Goal: Information Seeking & Learning: Learn about a topic

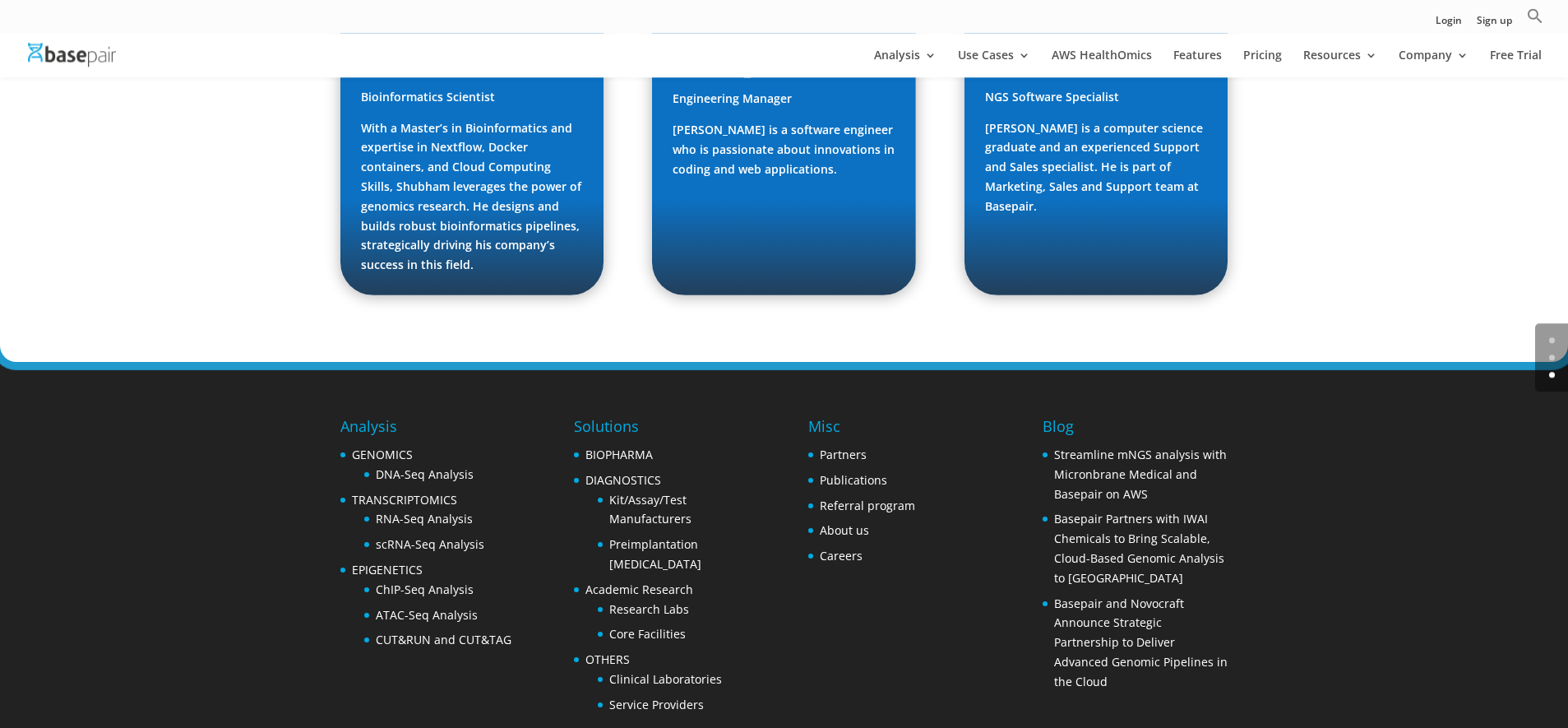
scroll to position [2498, 0]
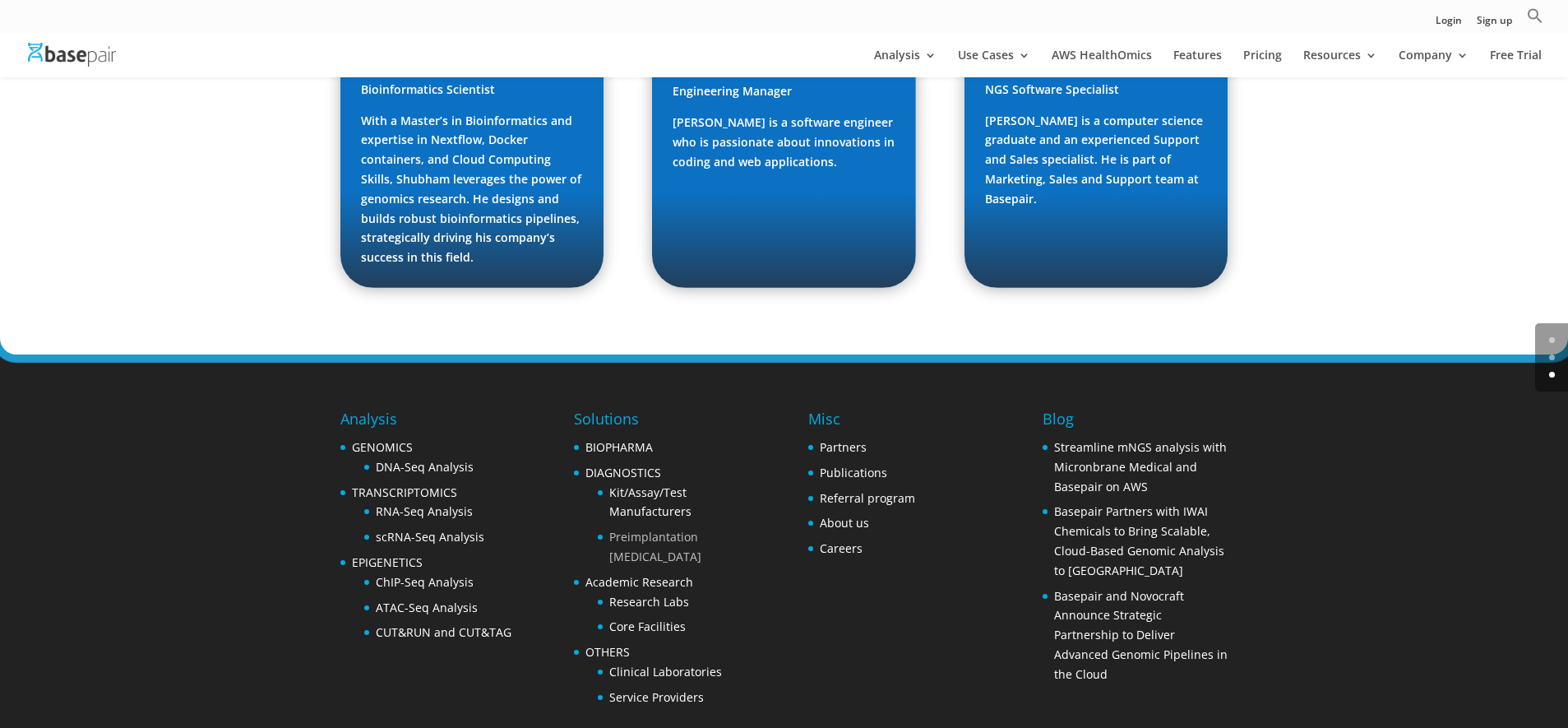
click at [657, 529] on link "Preimplantation [MEDICAL_DATA]" at bounding box center [655, 547] width 92 height 36
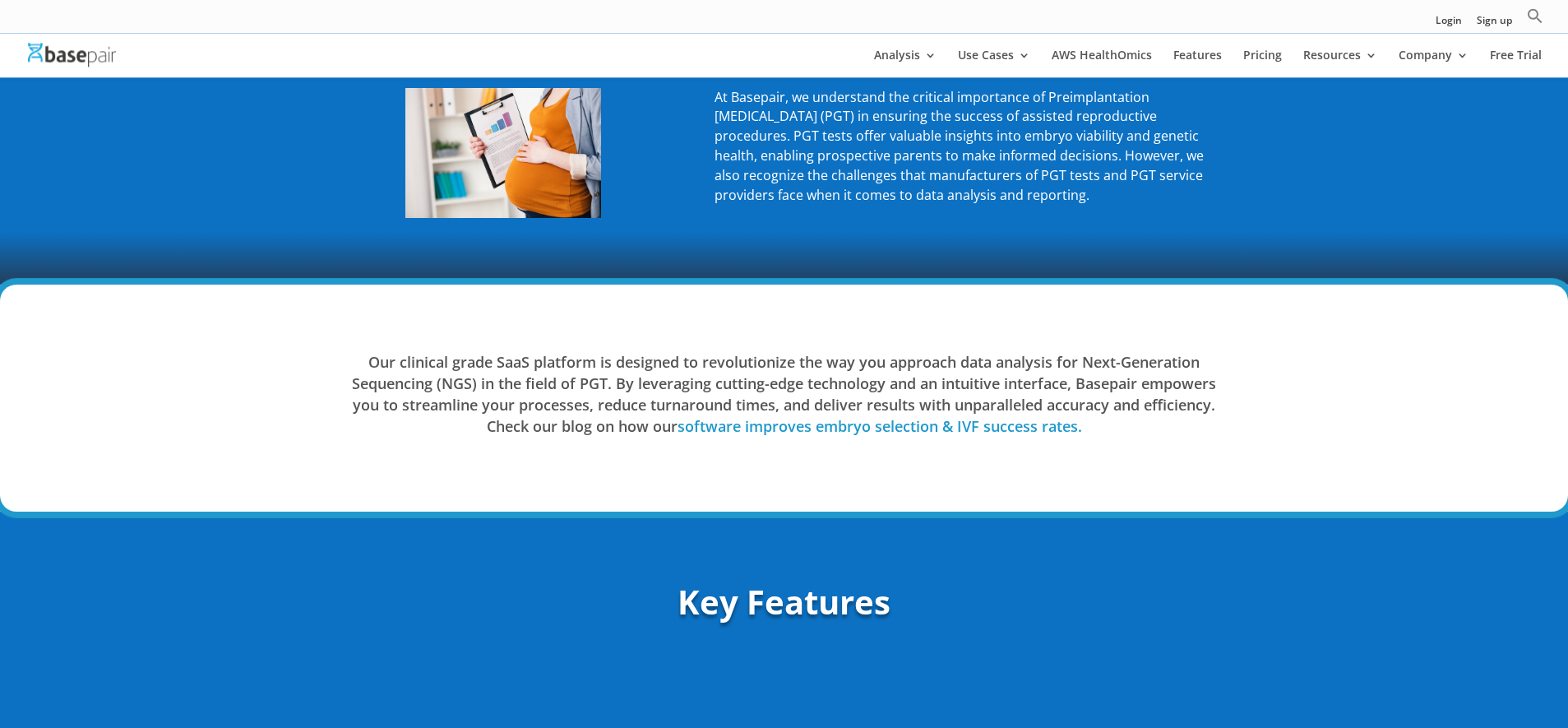
scroll to position [671, 0]
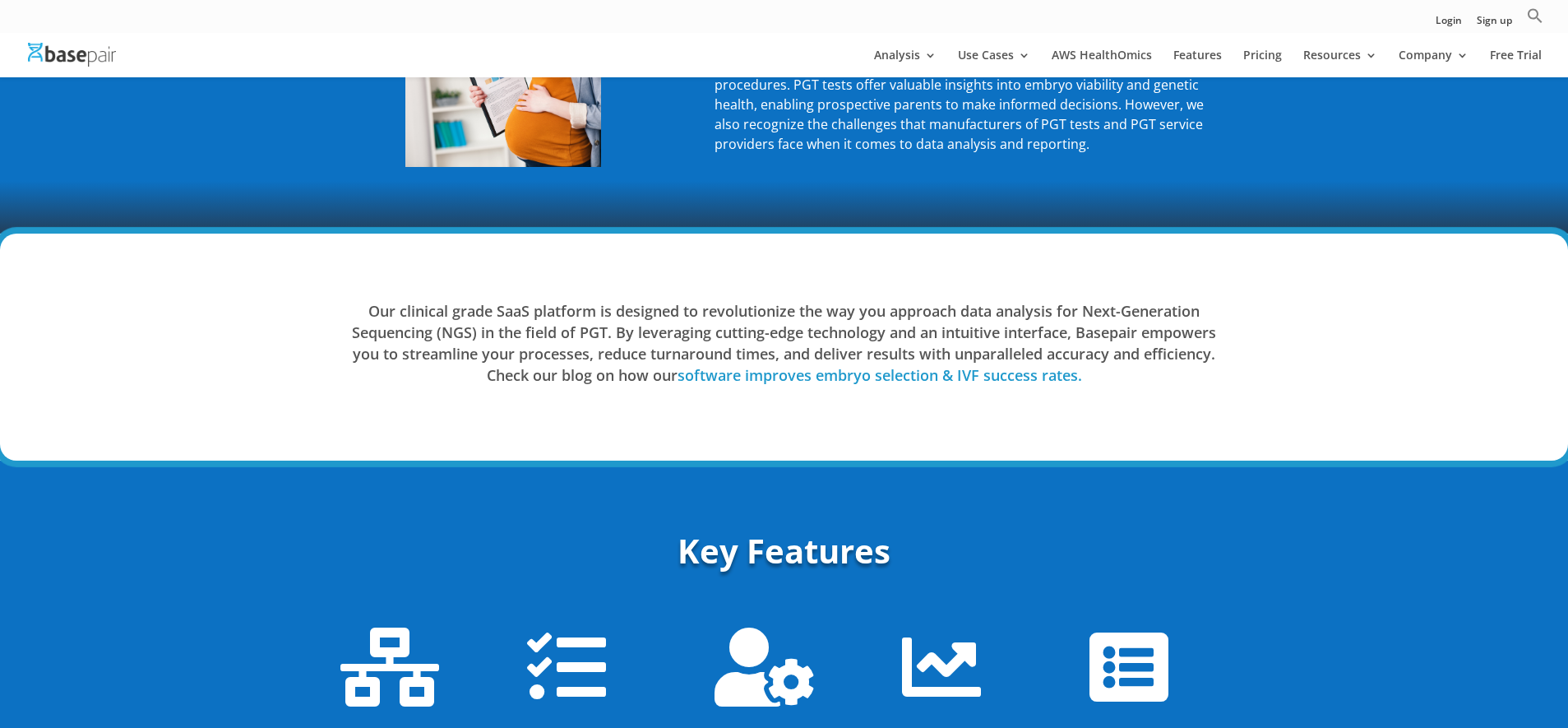
click at [869, 376] on link "software improves embryo selection & IVF success rates." at bounding box center [879, 375] width 404 height 20
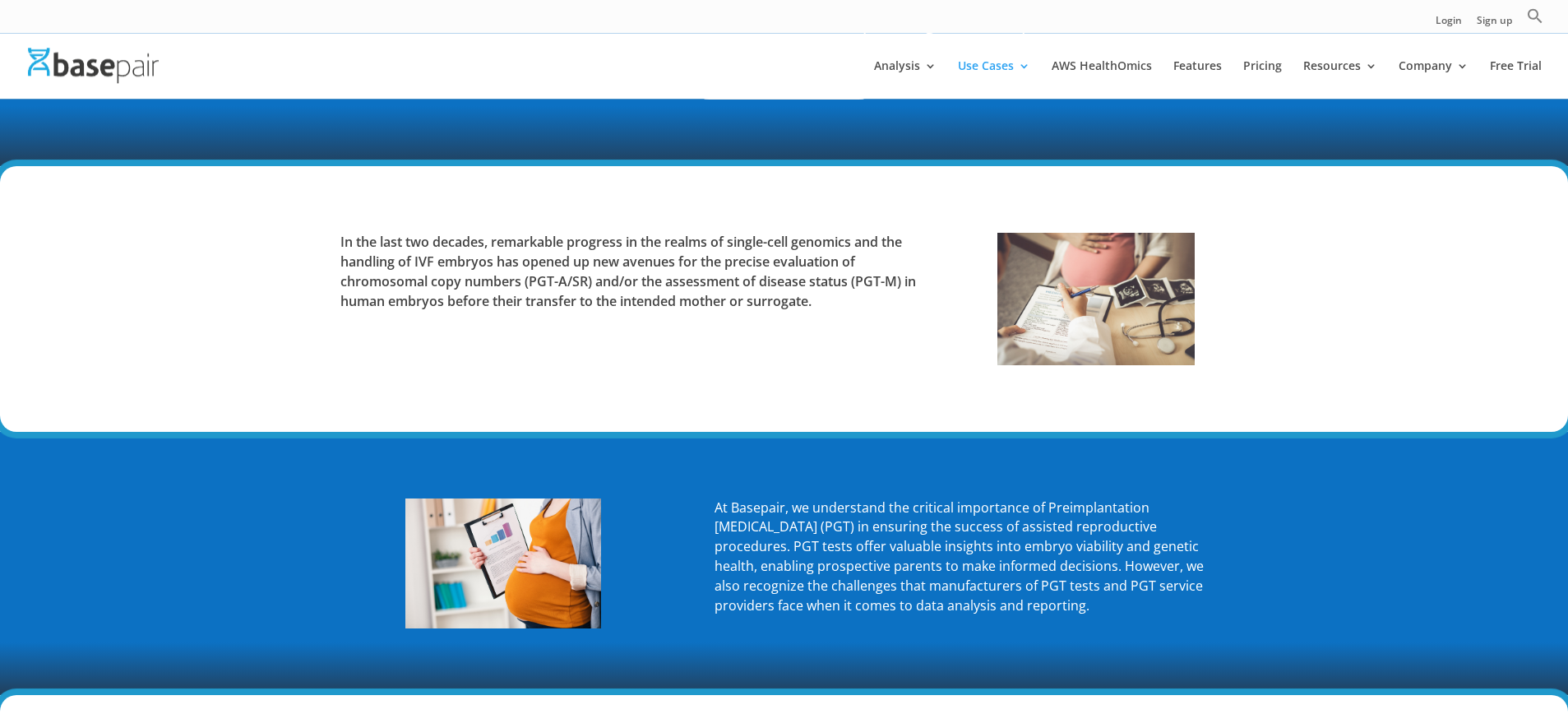
scroll to position [0, 0]
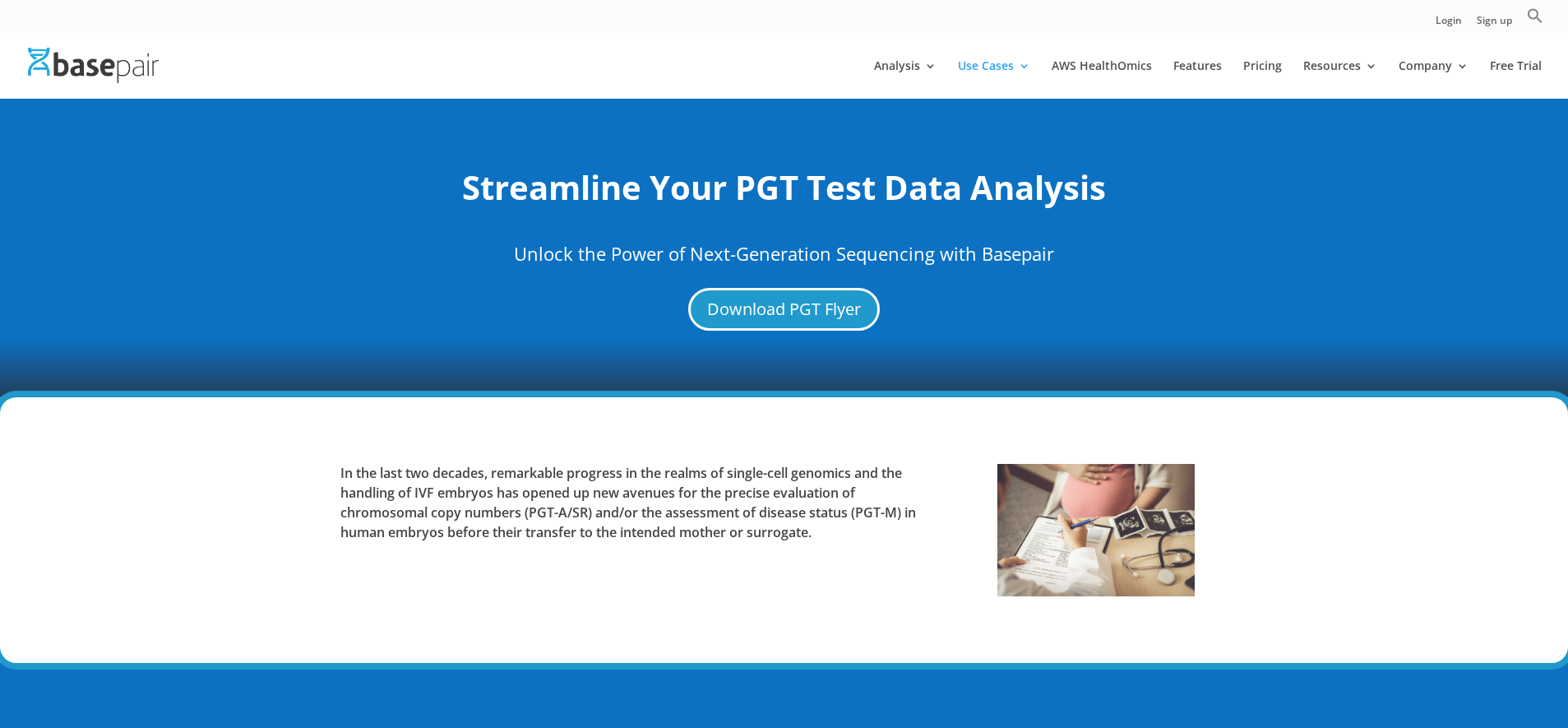
drag, startPoint x: 268, startPoint y: 552, endPoint x: 317, endPoint y: 290, distance: 266.5
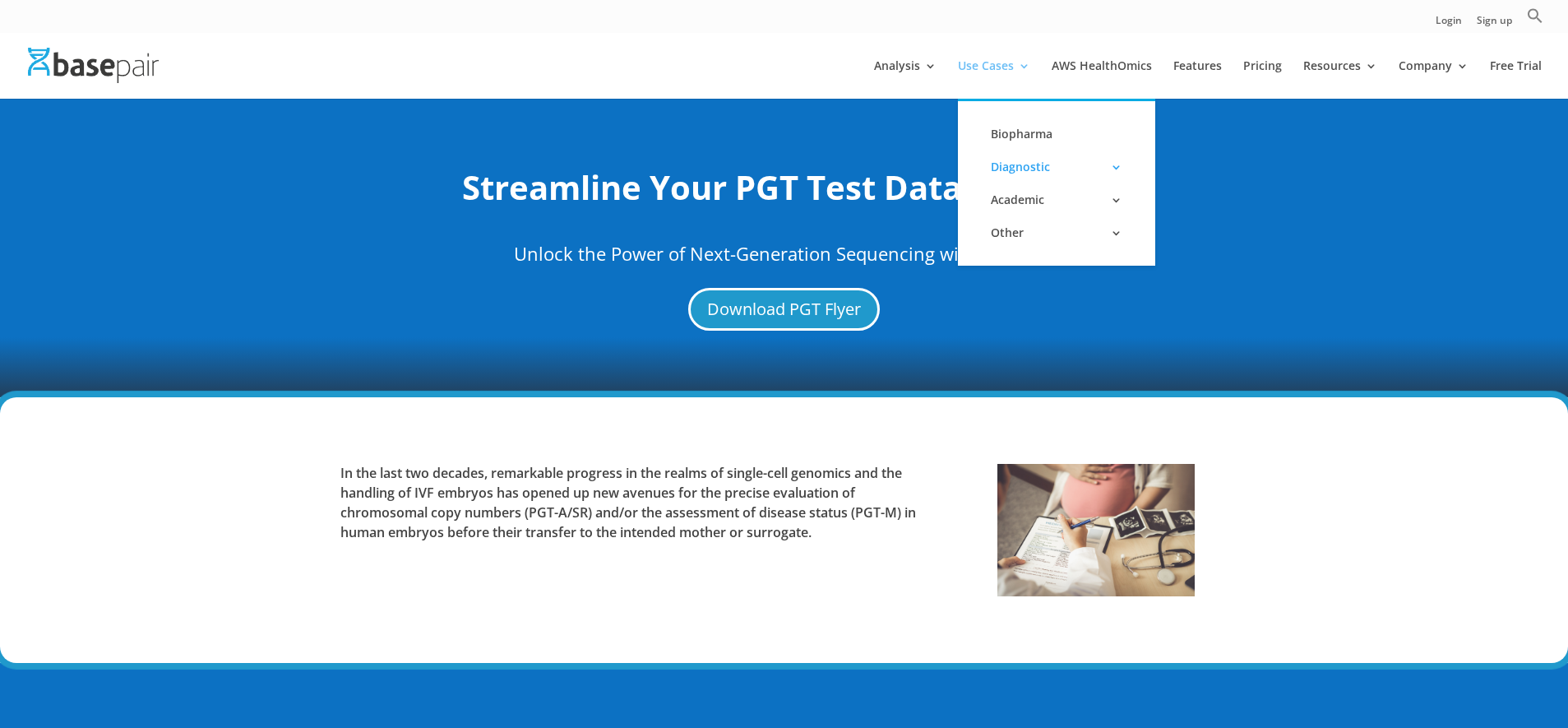
click at [1030, 62] on link "Use Cases" at bounding box center [994, 79] width 72 height 38
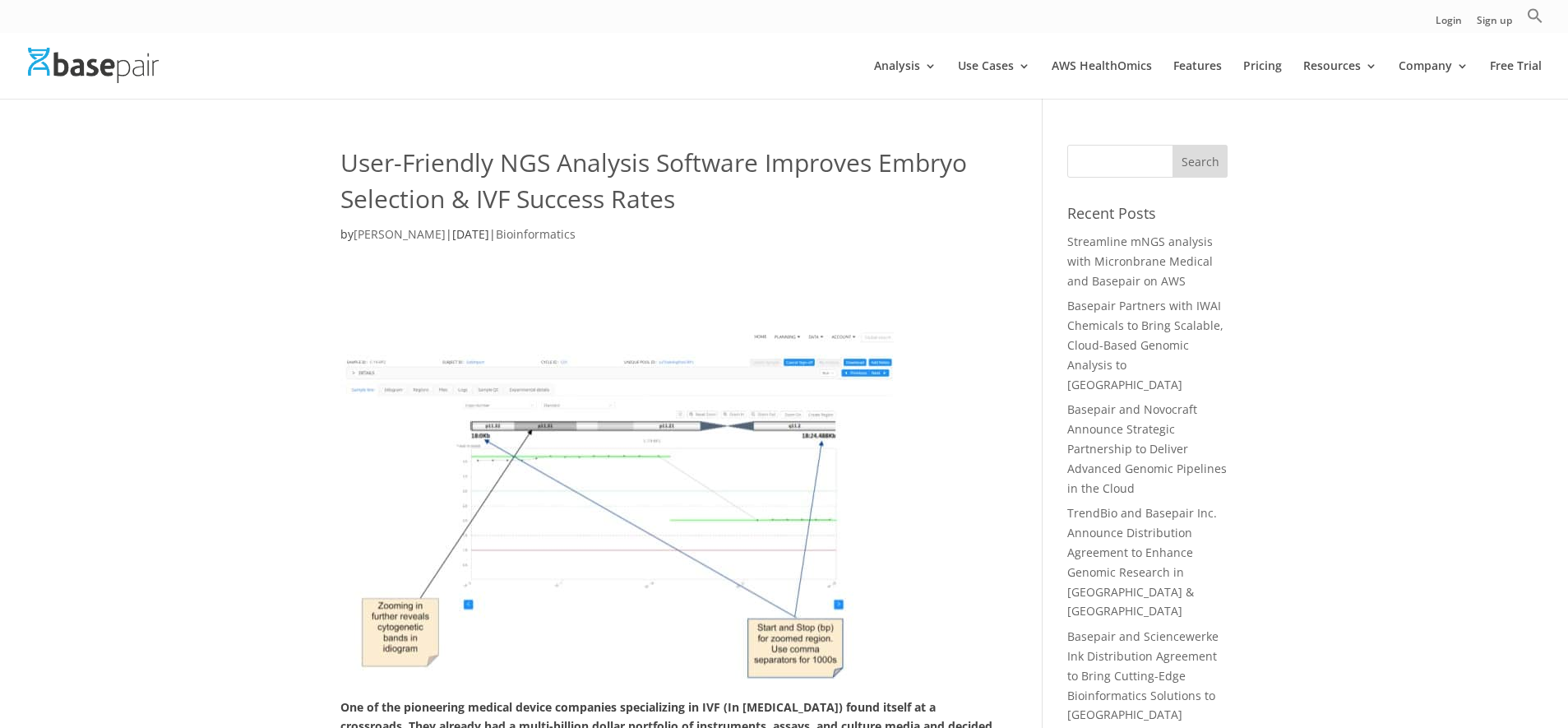
drag, startPoint x: 232, startPoint y: 525, endPoint x: 236, endPoint y: 256, distance: 269.0
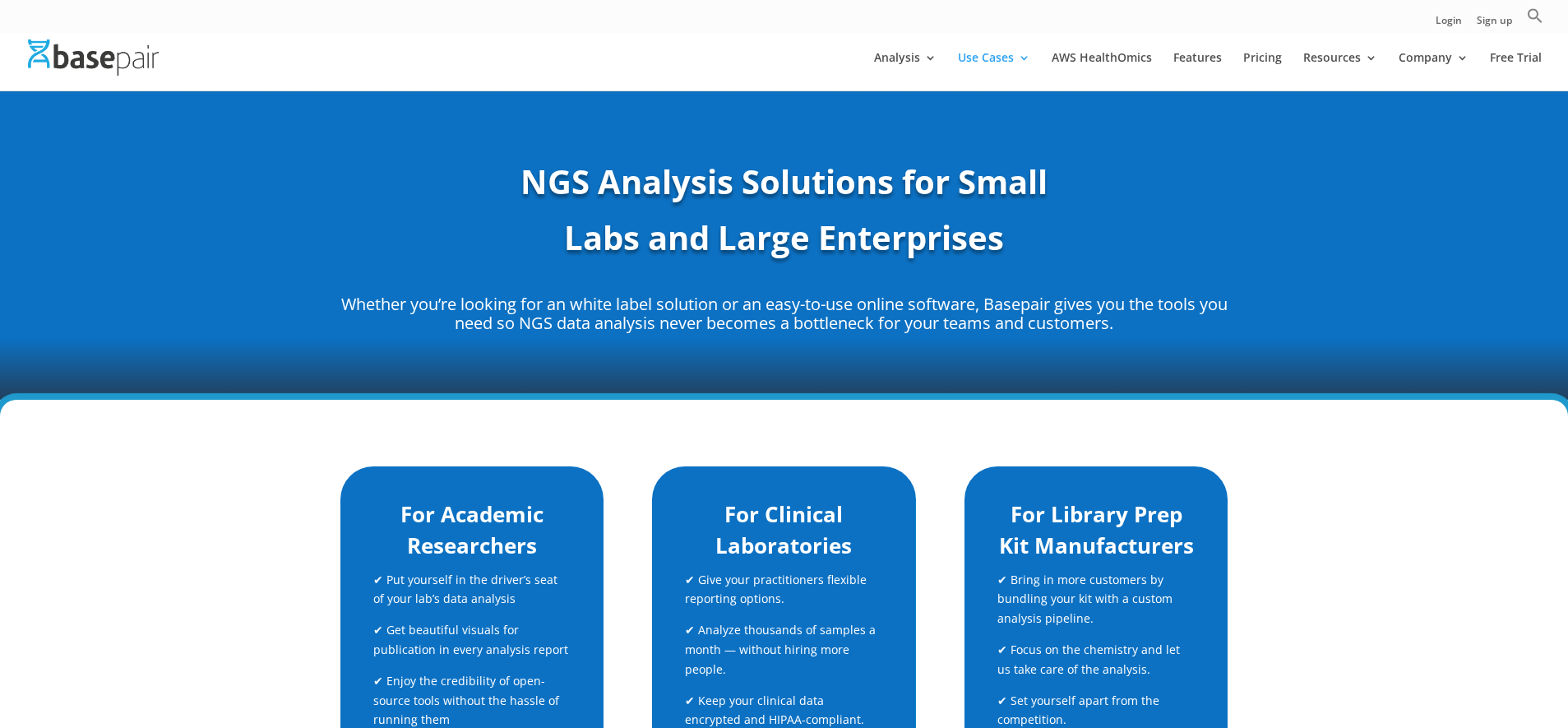
click at [1084, 62] on link "AWS HealthOmics" at bounding box center [1101, 70] width 100 height 38
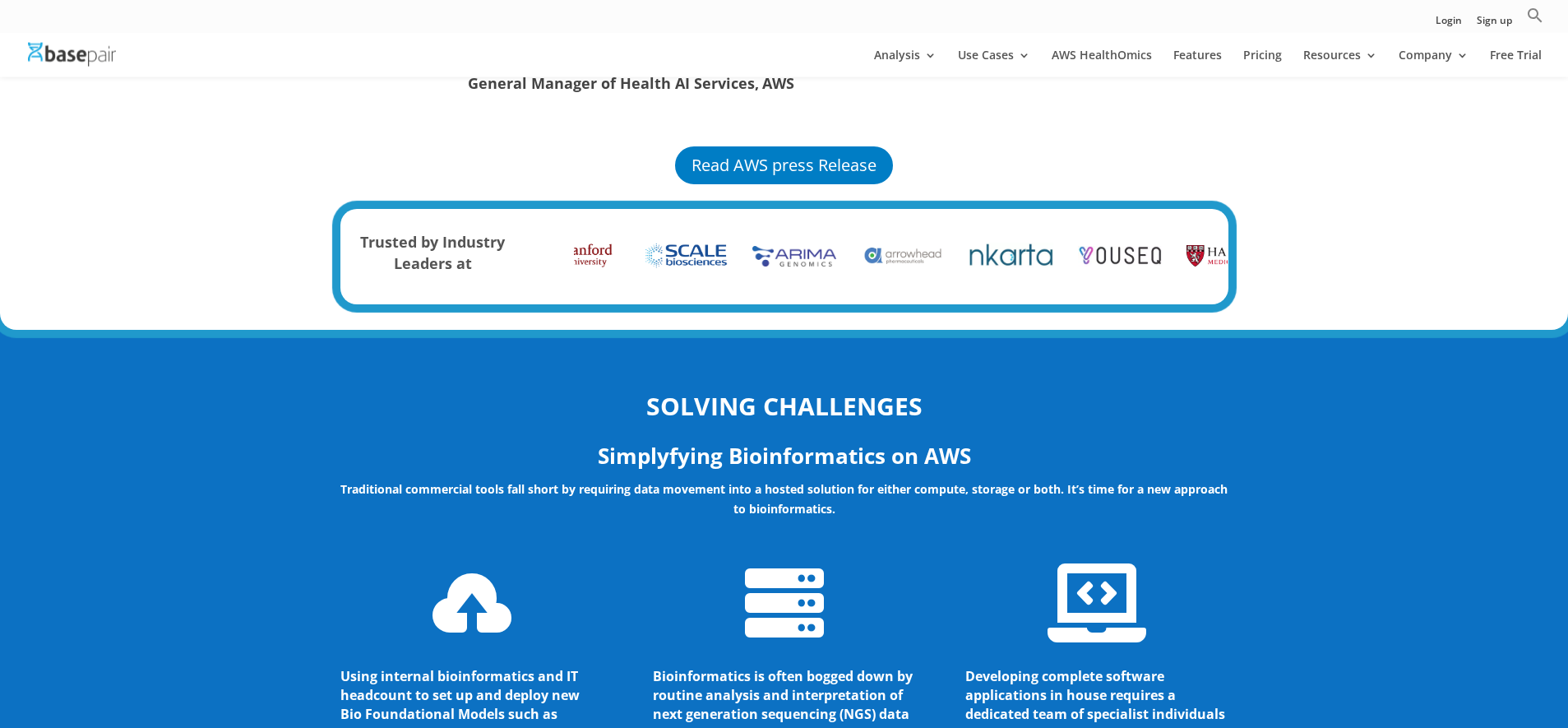
scroll to position [1368, 0]
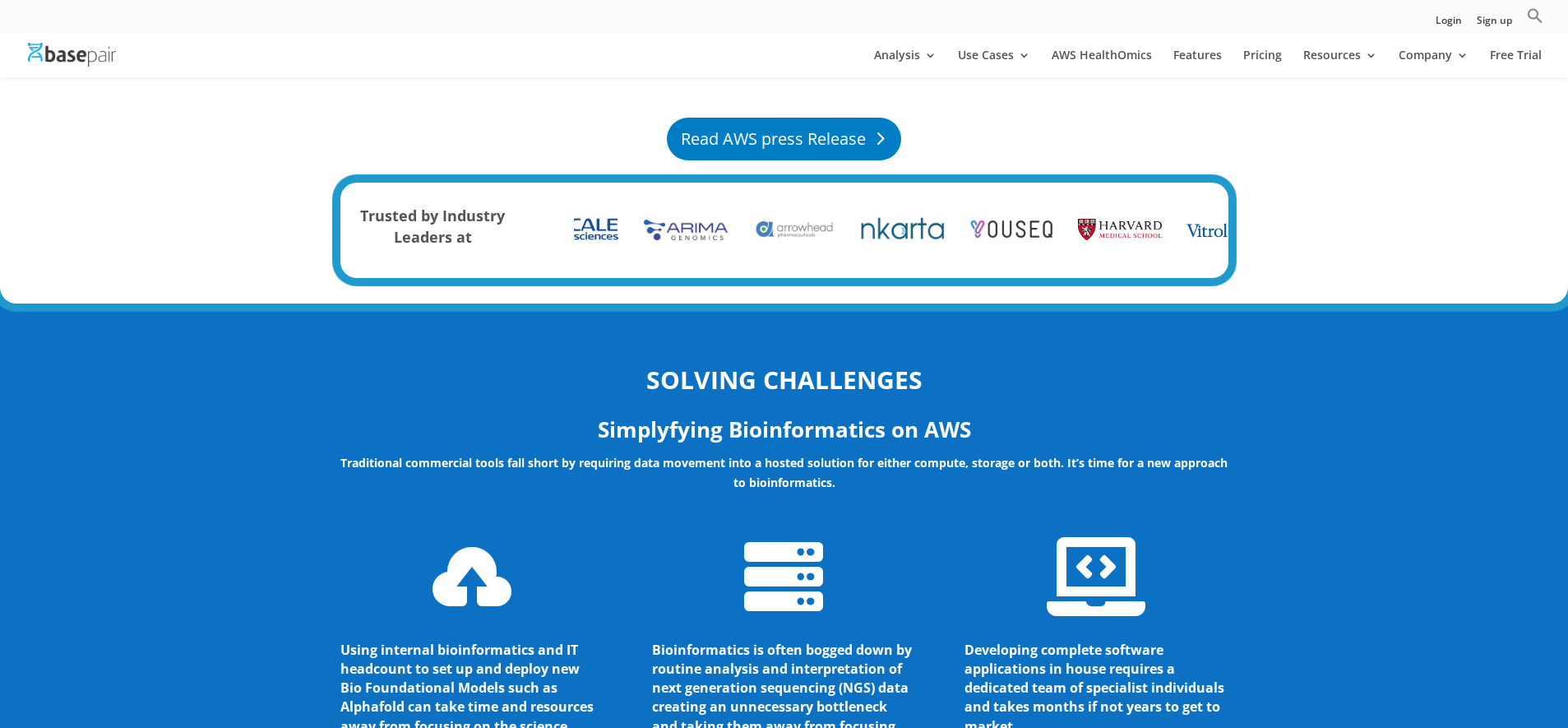
click at [698, 126] on link "Read AWS press Release" at bounding box center [784, 139] width 235 height 43
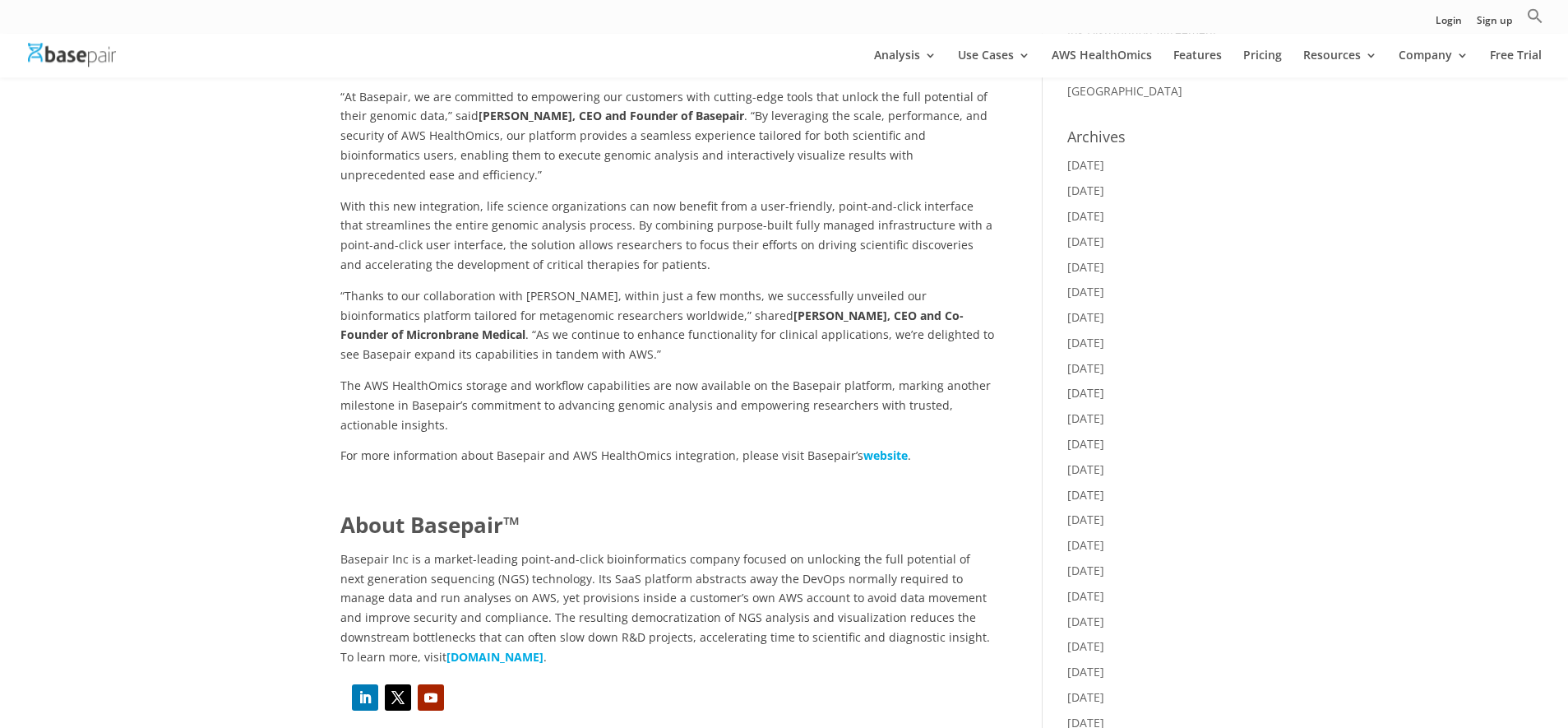
scroll to position [605, 0]
click at [895, 304] on strong "Mengchu Wu, CEO and Co-Founder of Micronbrane Medical" at bounding box center [652, 322] width 623 height 36
drag, startPoint x: 868, startPoint y: 292, endPoint x: 988, endPoint y: 293, distance: 120.0
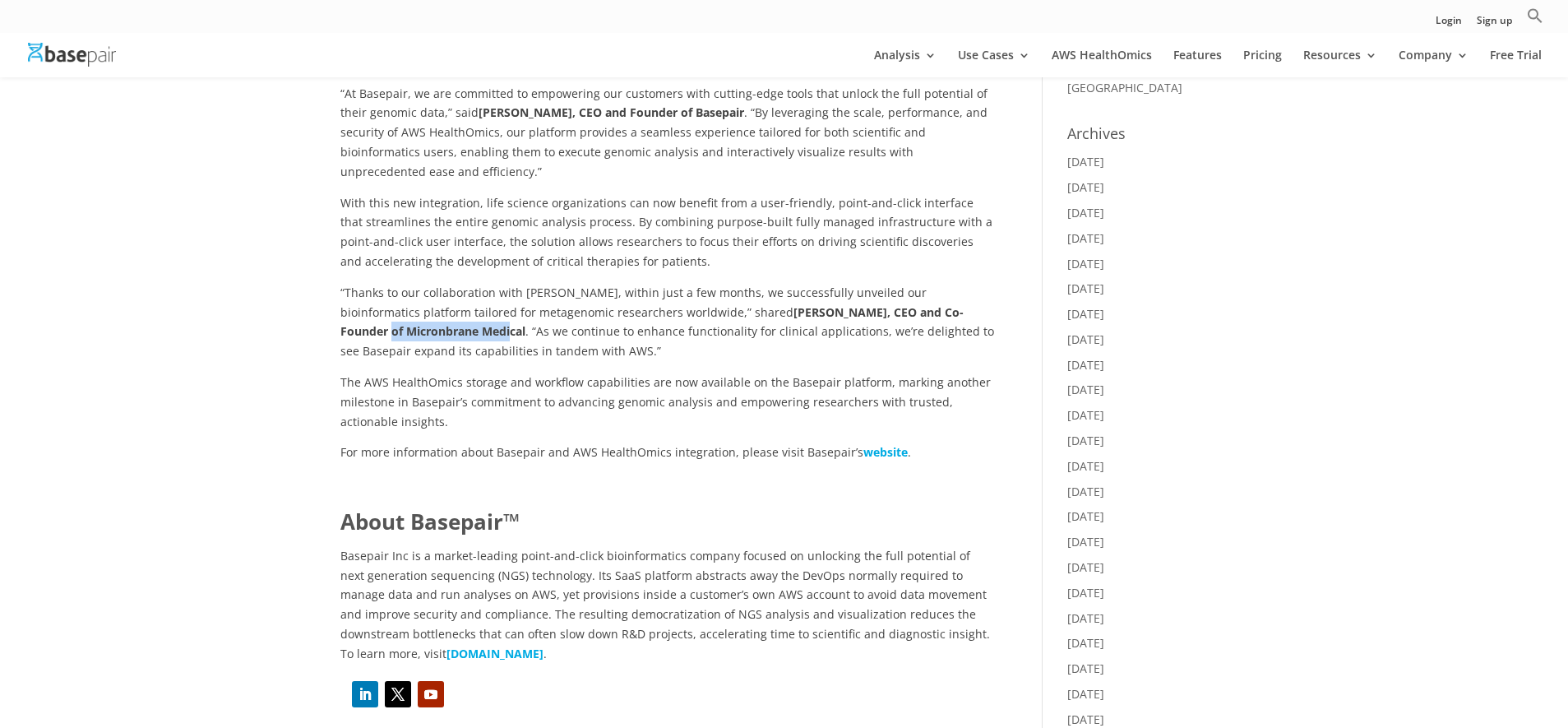
click at [964, 304] on strong "Mengchu Wu, CEO and Co-Founder of Micronbrane Medical" at bounding box center [652, 322] width 623 height 36
copy strong "Micronbrane Medical"
click at [546, 226] on p "With this new integration, life science organizations can now benefit from a us…" at bounding box center [667, 237] width 653 height 90
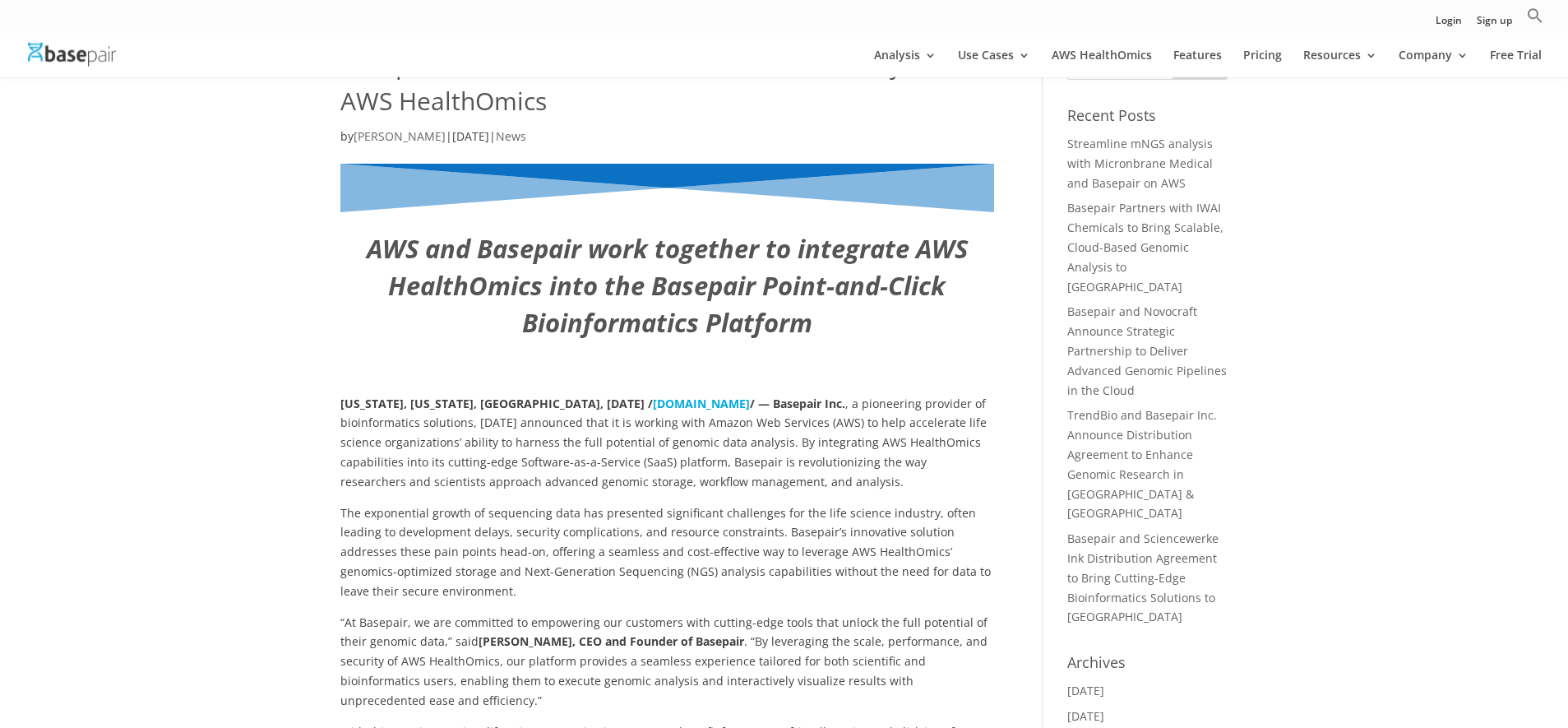
scroll to position [0, 0]
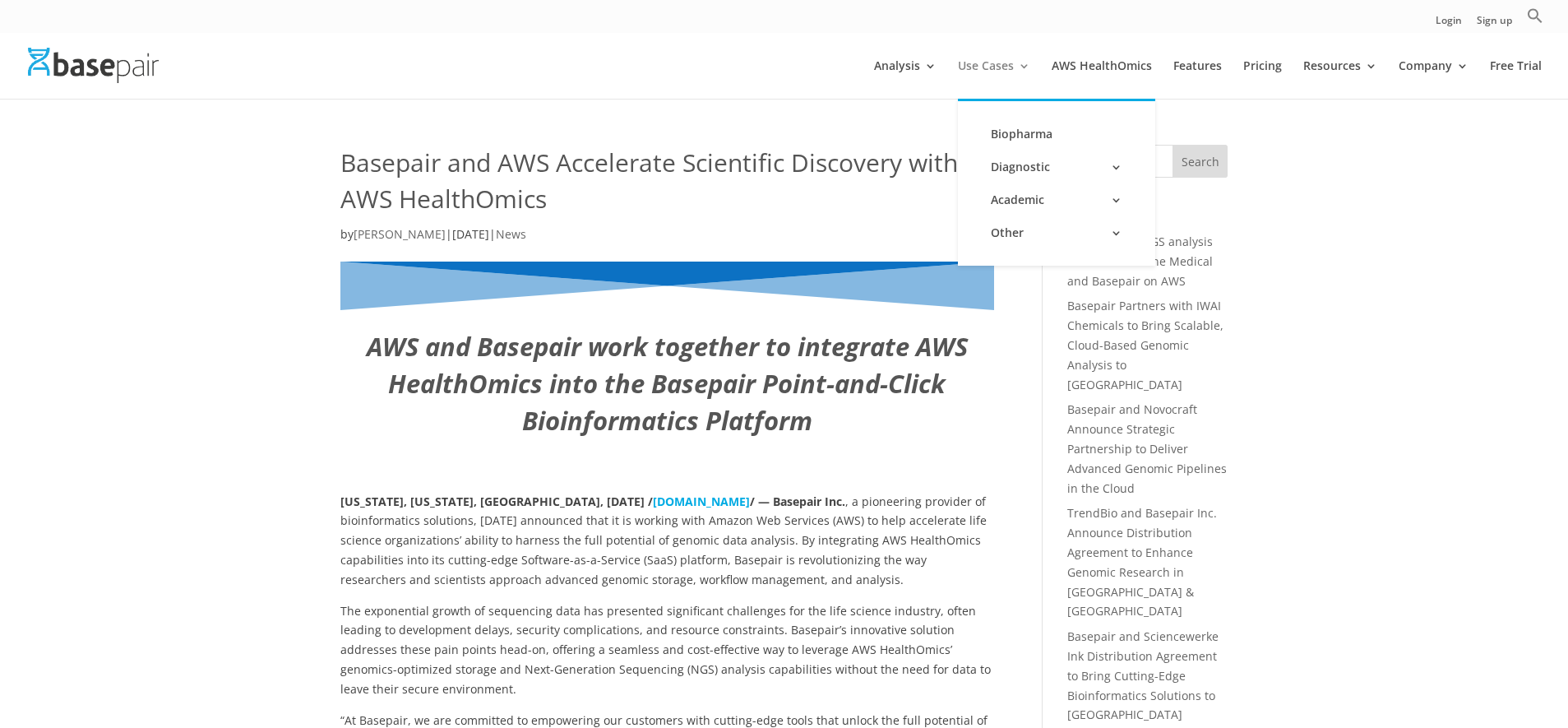
click at [1026, 67] on link "Use Cases" at bounding box center [994, 79] width 72 height 38
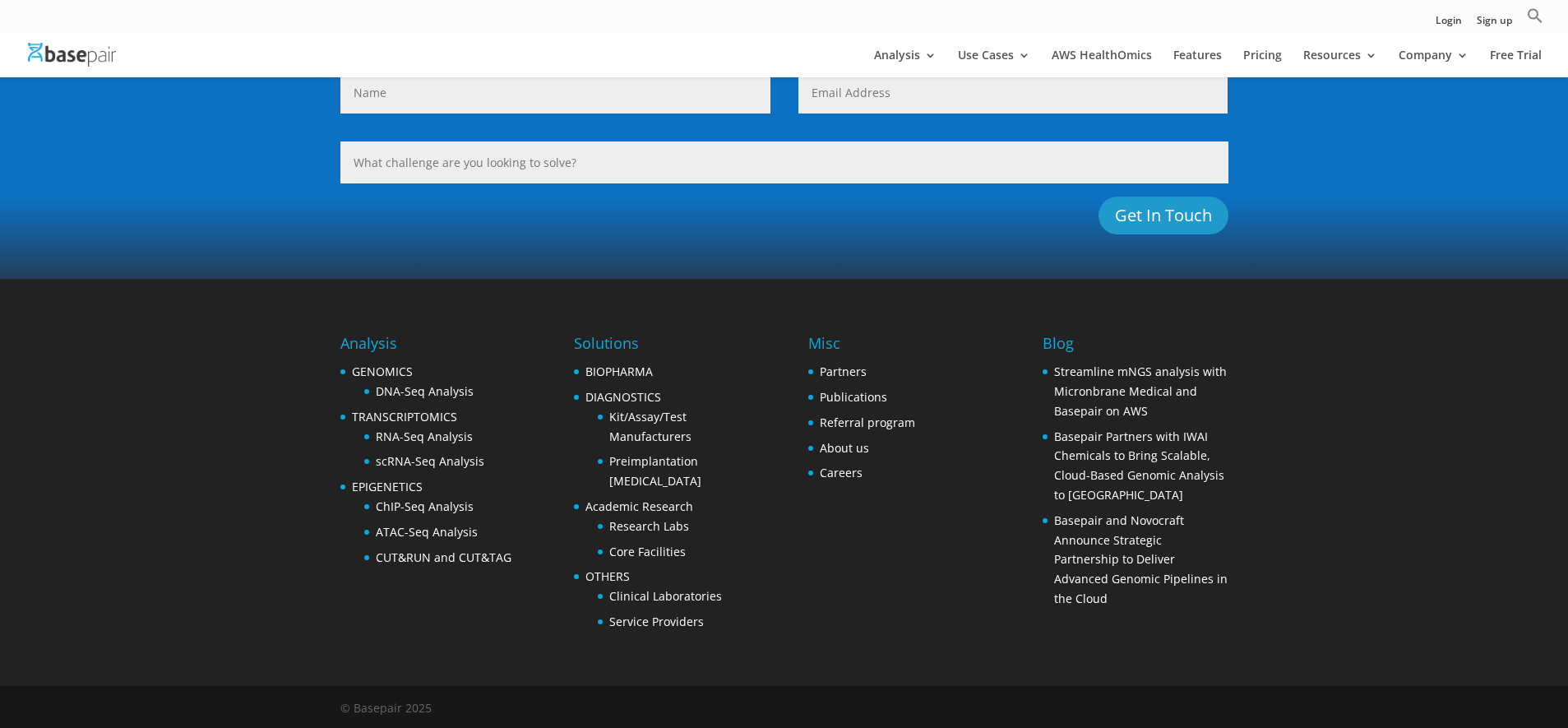
scroll to position [1078, 0]
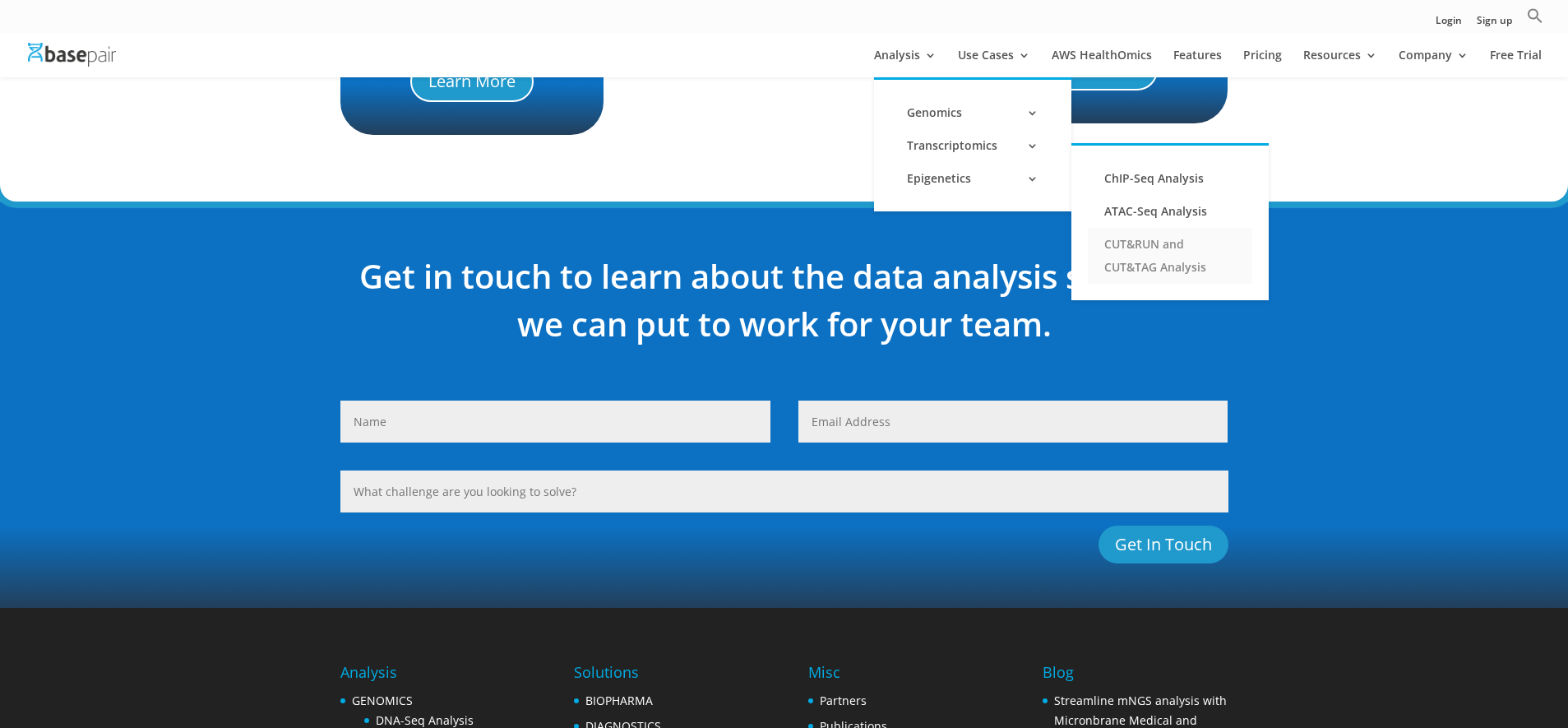
click at [1165, 248] on link "CUT&RUN and CUT&TAG Analysis" at bounding box center [1170, 255] width 164 height 56
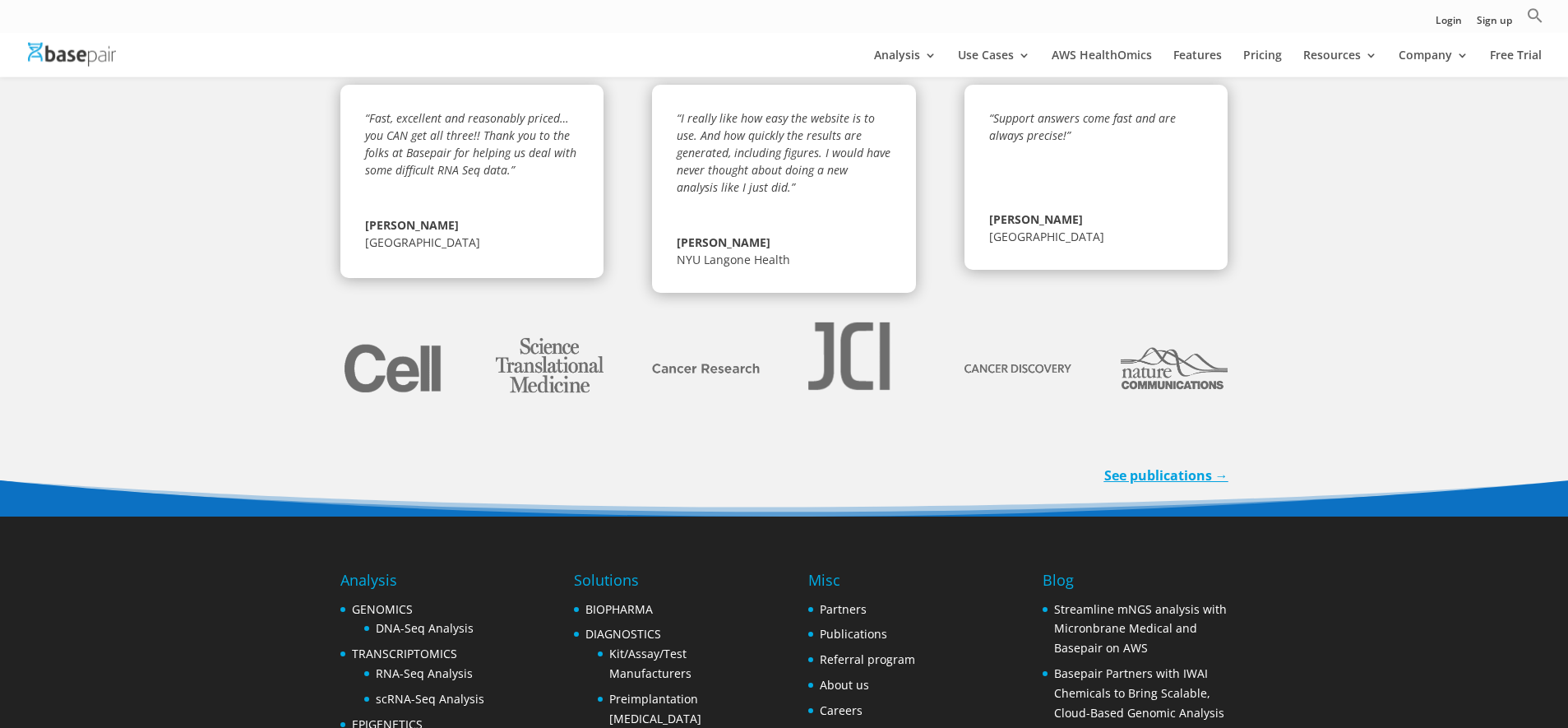
scroll to position [3385, 0]
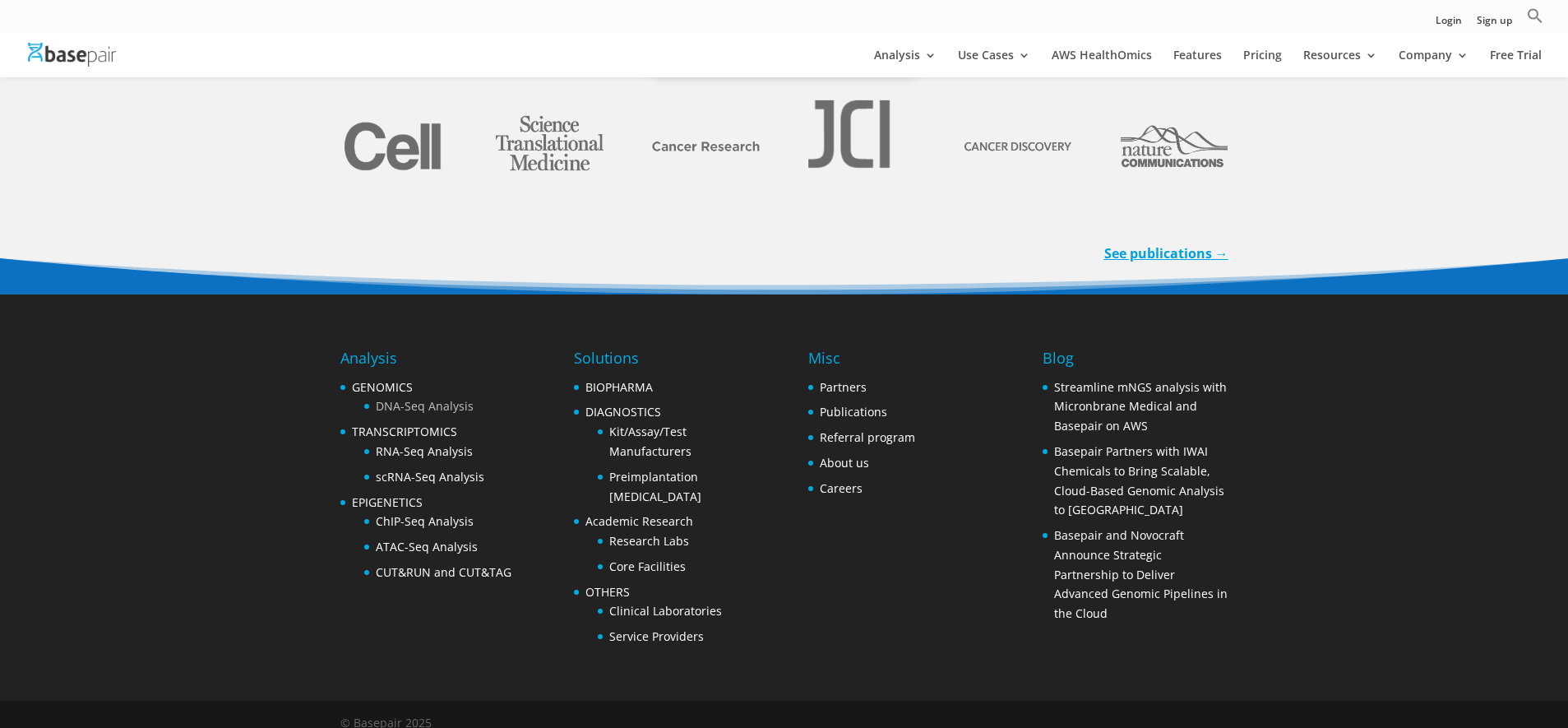
click at [408, 398] on link "DNA-Seq Analysis" at bounding box center [425, 406] width 98 height 16
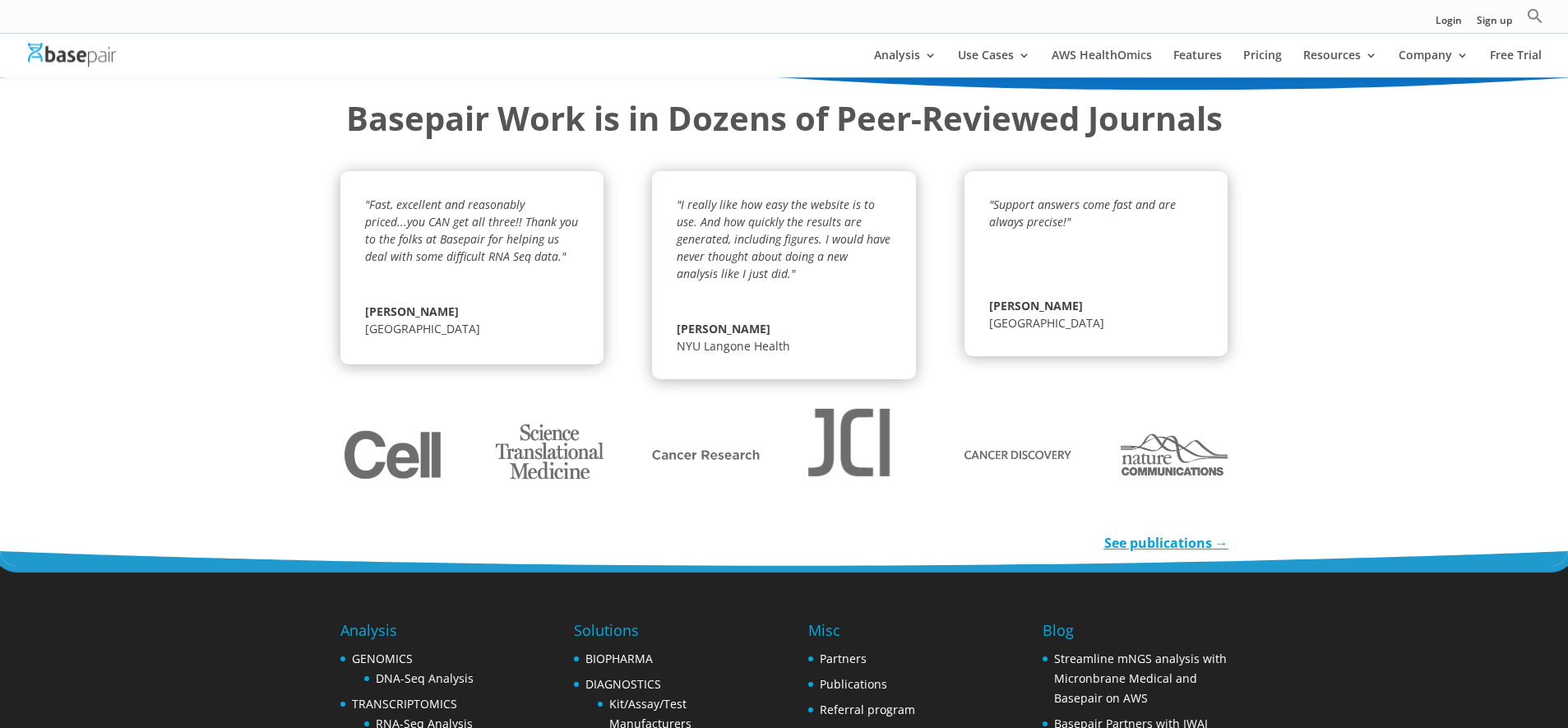
scroll to position [2262, 0]
